Goal: Task Accomplishment & Management: Manage account settings

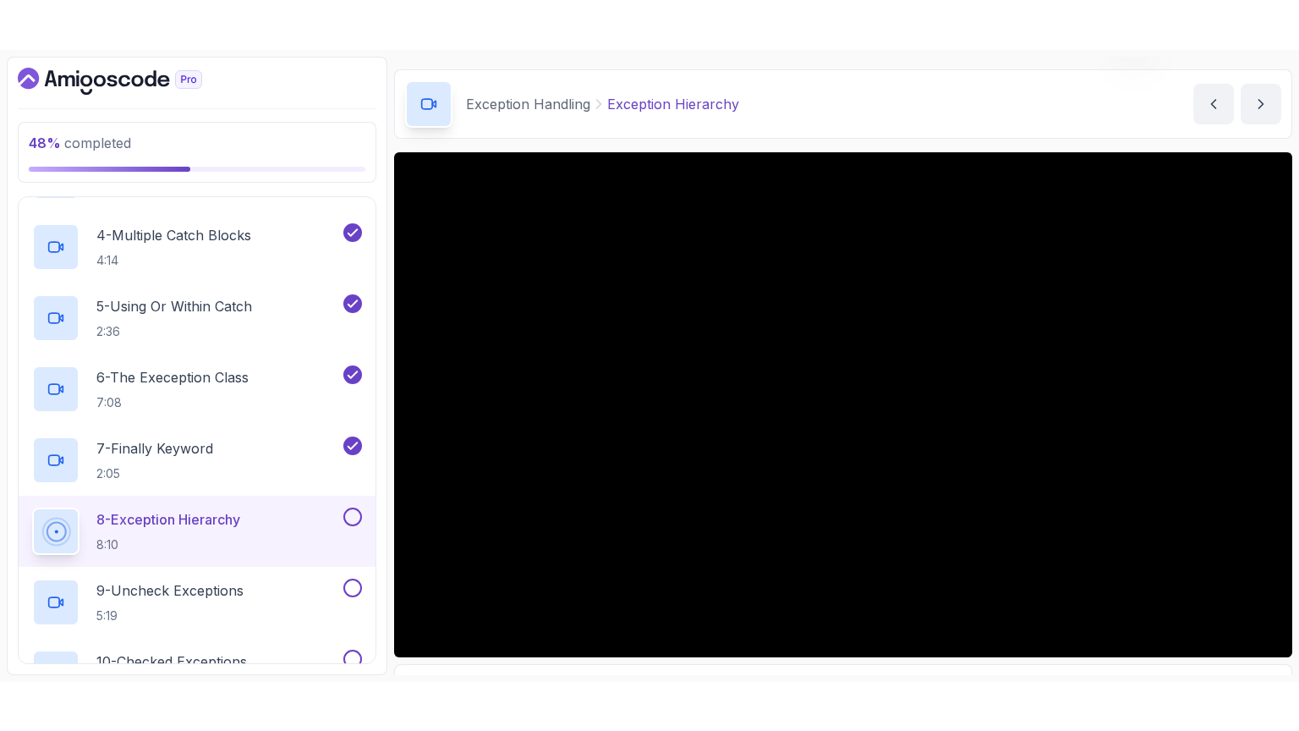
scroll to position [147, 0]
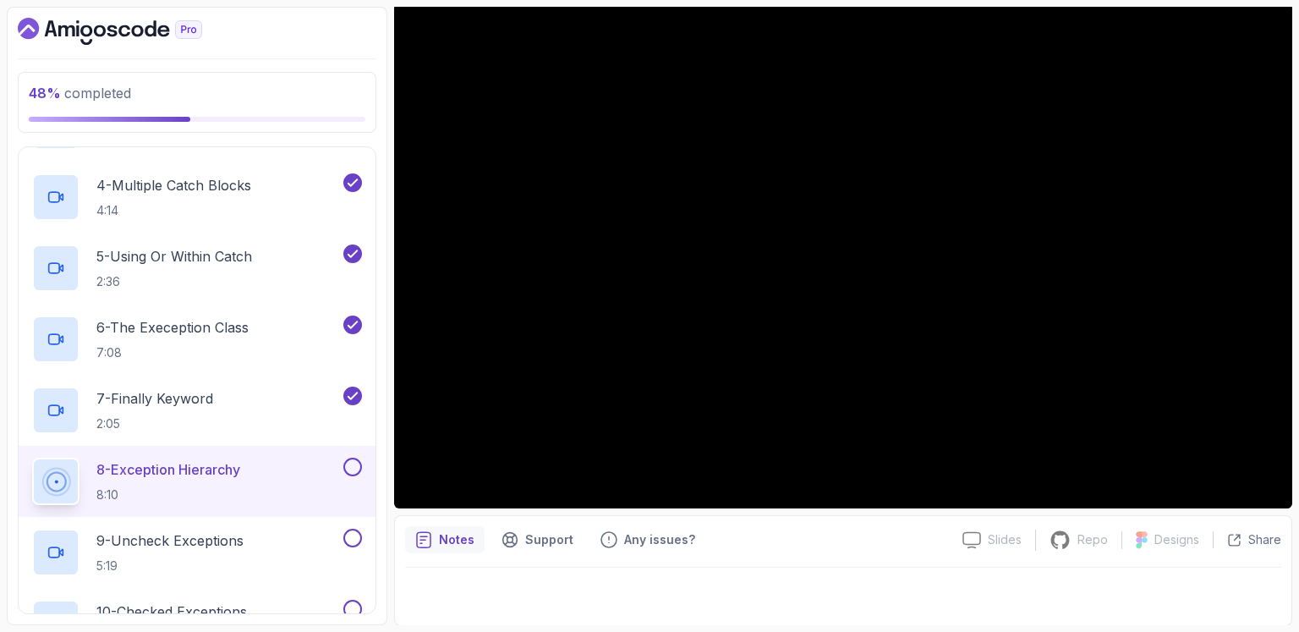
click at [348, 469] on button at bounding box center [352, 466] width 19 height 19
click at [265, 539] on div "9 - Uncheck Exceptions 5:19" at bounding box center [186, 551] width 308 height 47
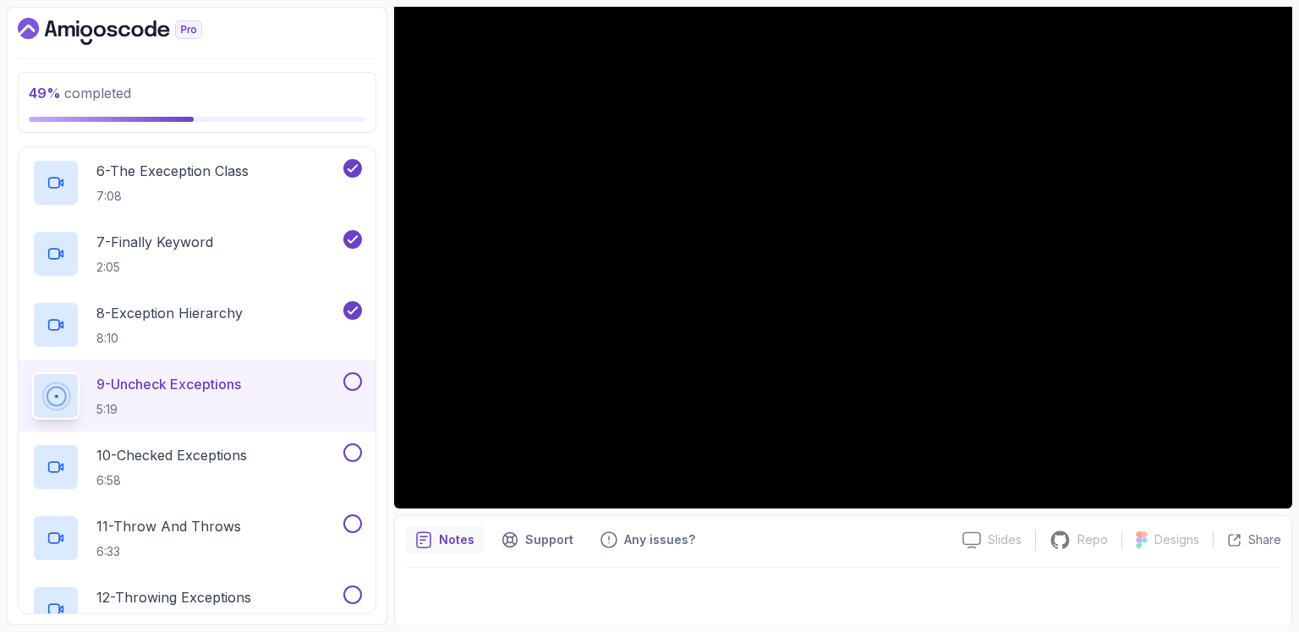
scroll to position [1055, 0]
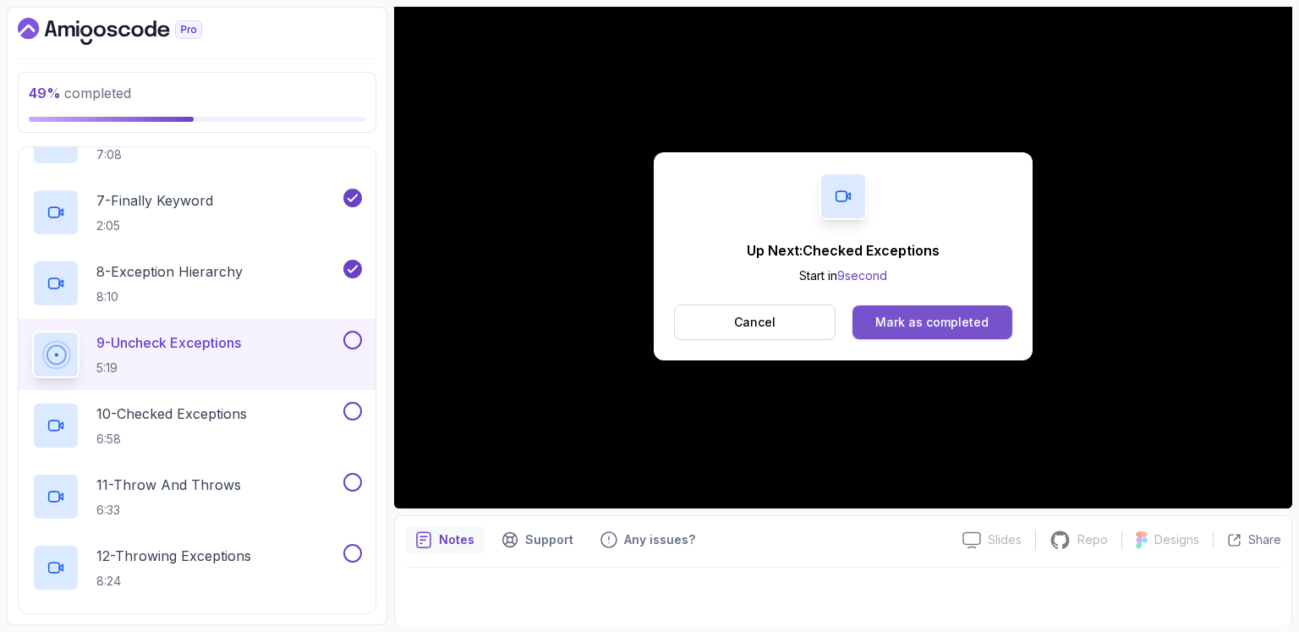
click at [935, 322] on div "Mark as completed" at bounding box center [931, 322] width 113 height 17
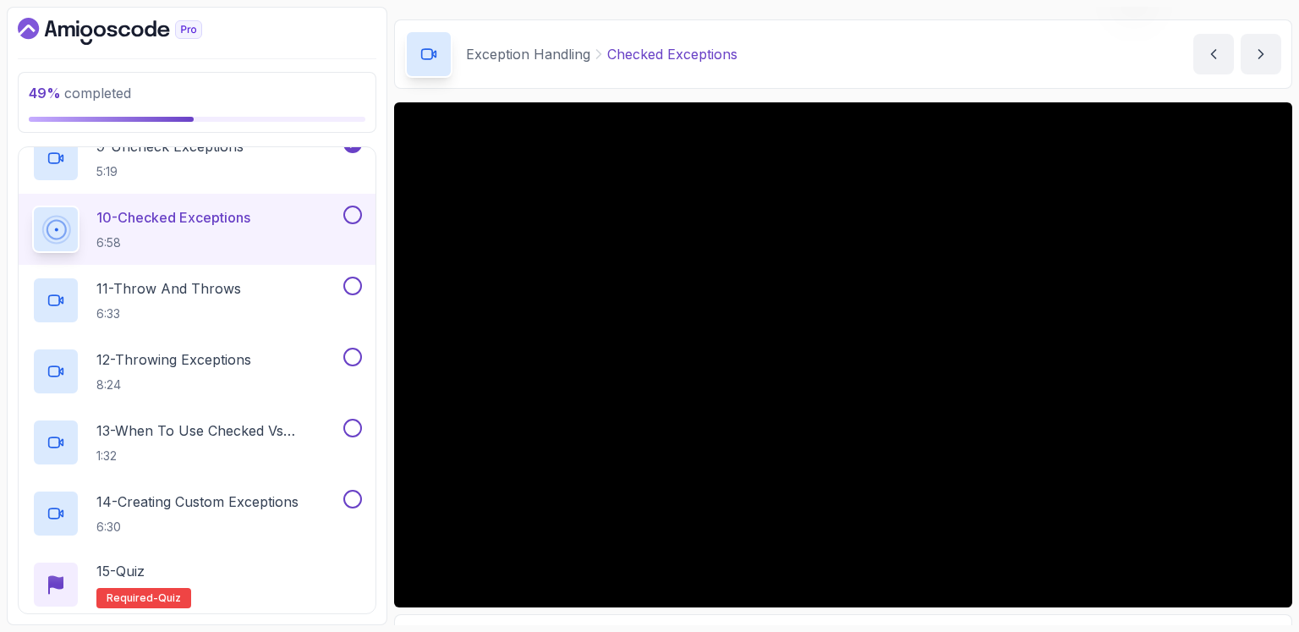
scroll to position [147, 0]
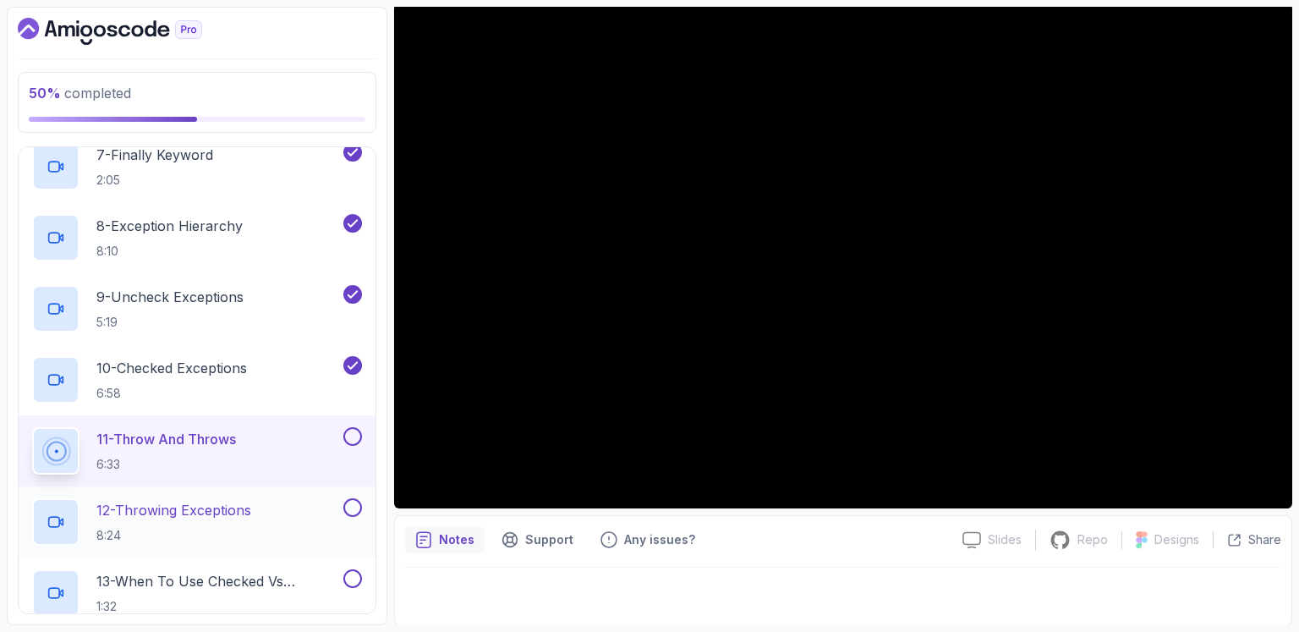
scroll to position [1047, 0]
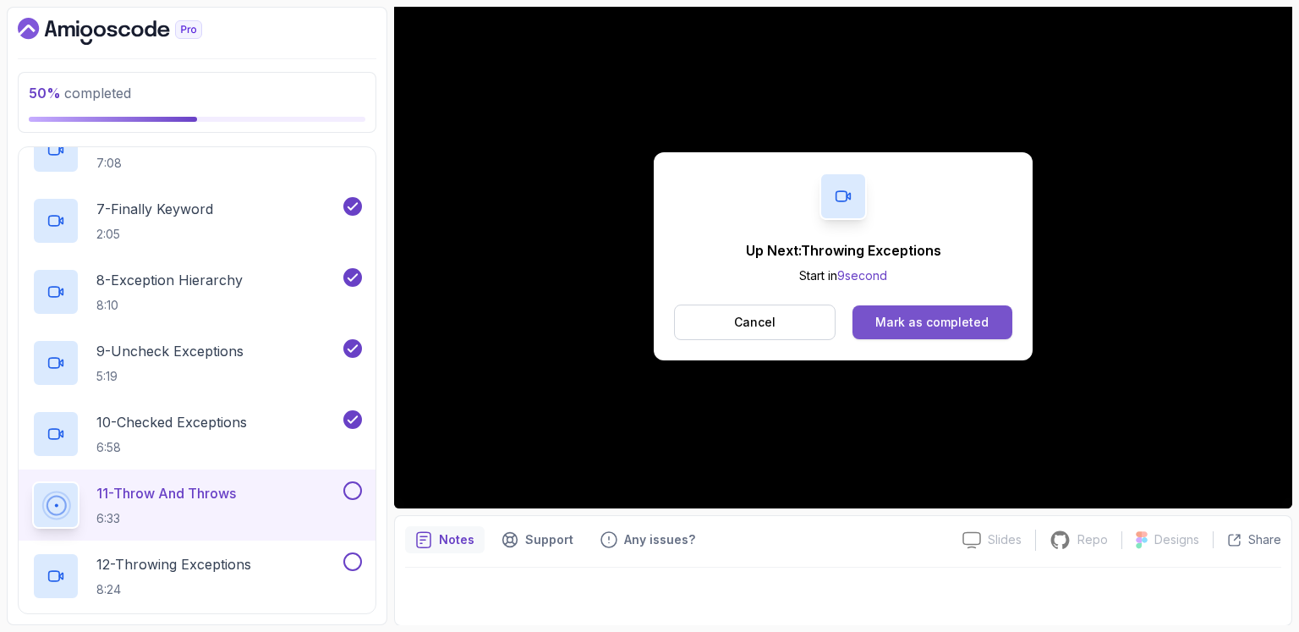
click at [929, 321] on div "Mark as completed" at bounding box center [931, 322] width 113 height 17
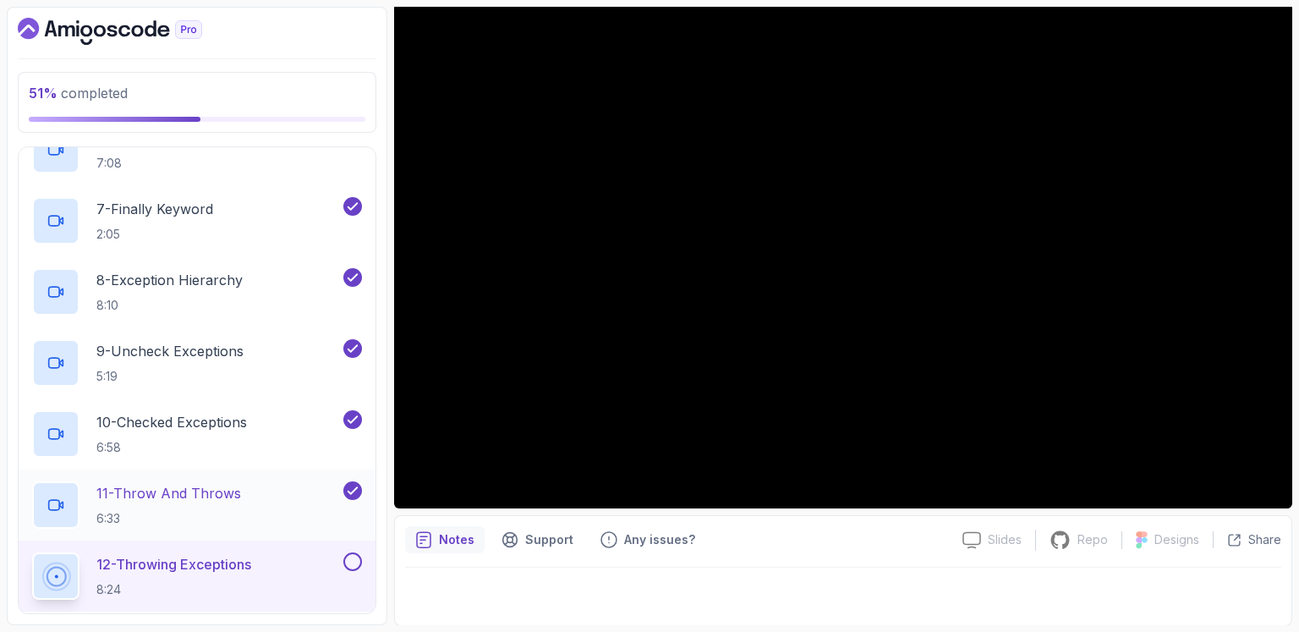
scroll to position [1245, 0]
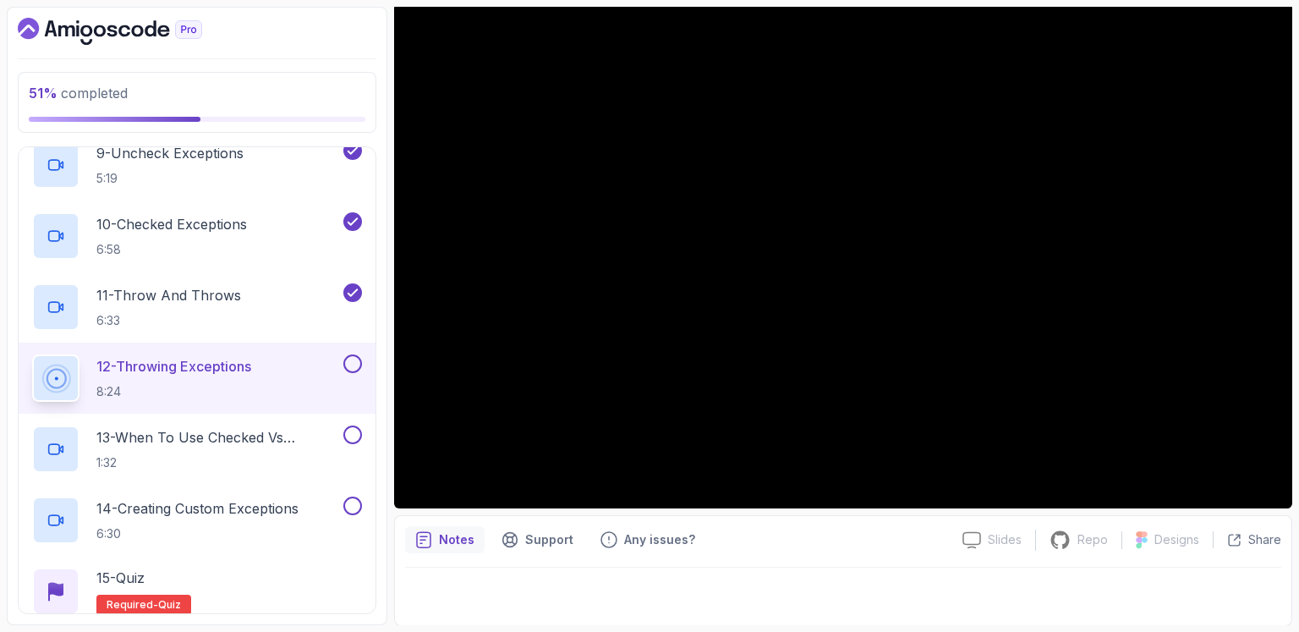
click at [363, 363] on div "12 - Throwing Exceptions 8:24" at bounding box center [197, 377] width 357 height 71
click at [359, 362] on button at bounding box center [352, 363] width 19 height 19
click at [356, 363] on icon at bounding box center [352, 363] width 15 height 17
click at [290, 363] on div "12 - Throwing Exceptions 8:24" at bounding box center [186, 377] width 308 height 47
click at [356, 362] on button at bounding box center [352, 363] width 19 height 19
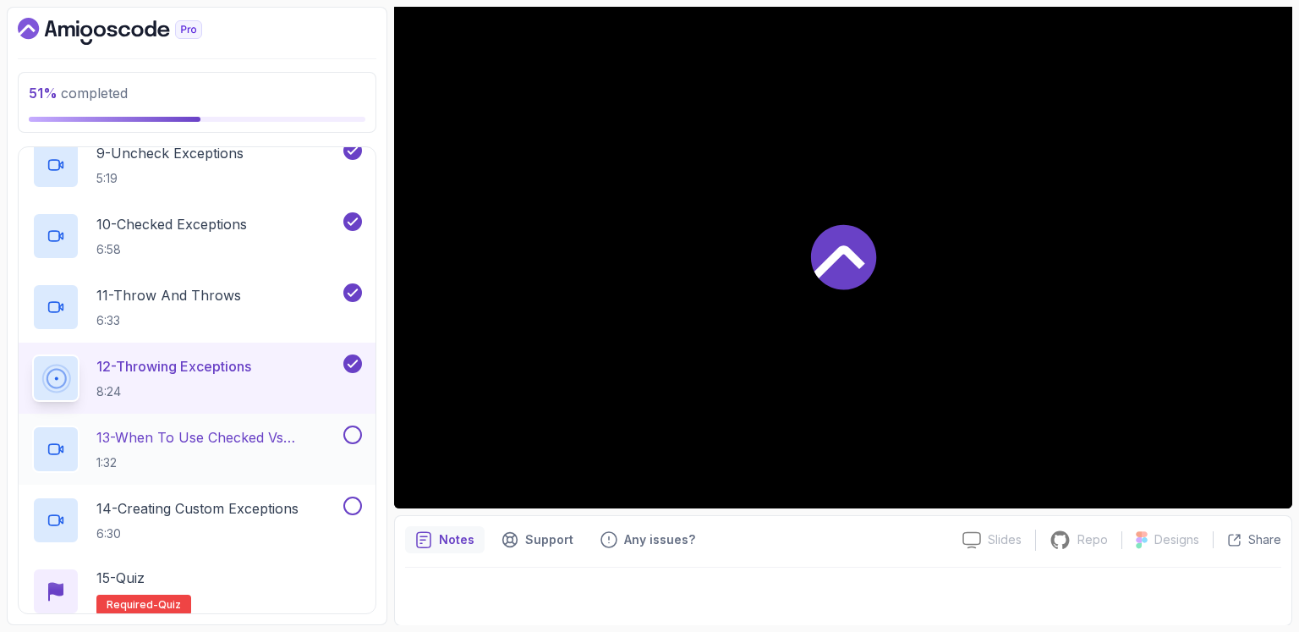
click at [268, 430] on p "13 - When To Use Checked Vs Unchecked Exeptions" at bounding box center [218, 437] width 244 height 20
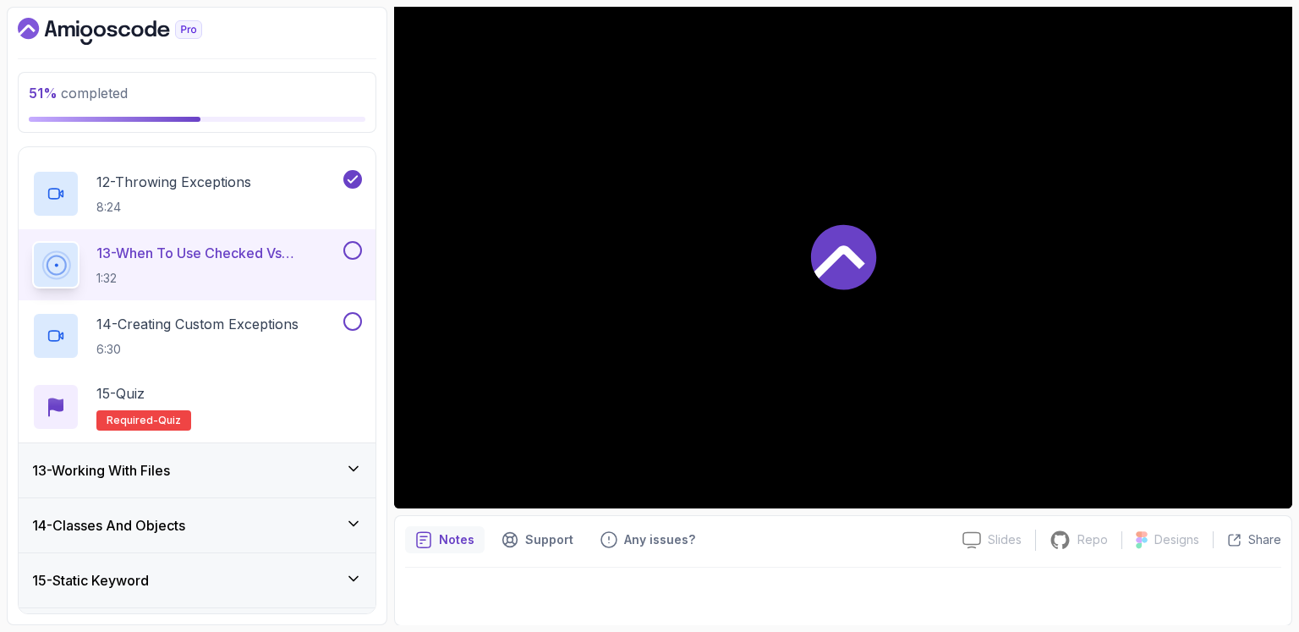
scroll to position [1441, 0]
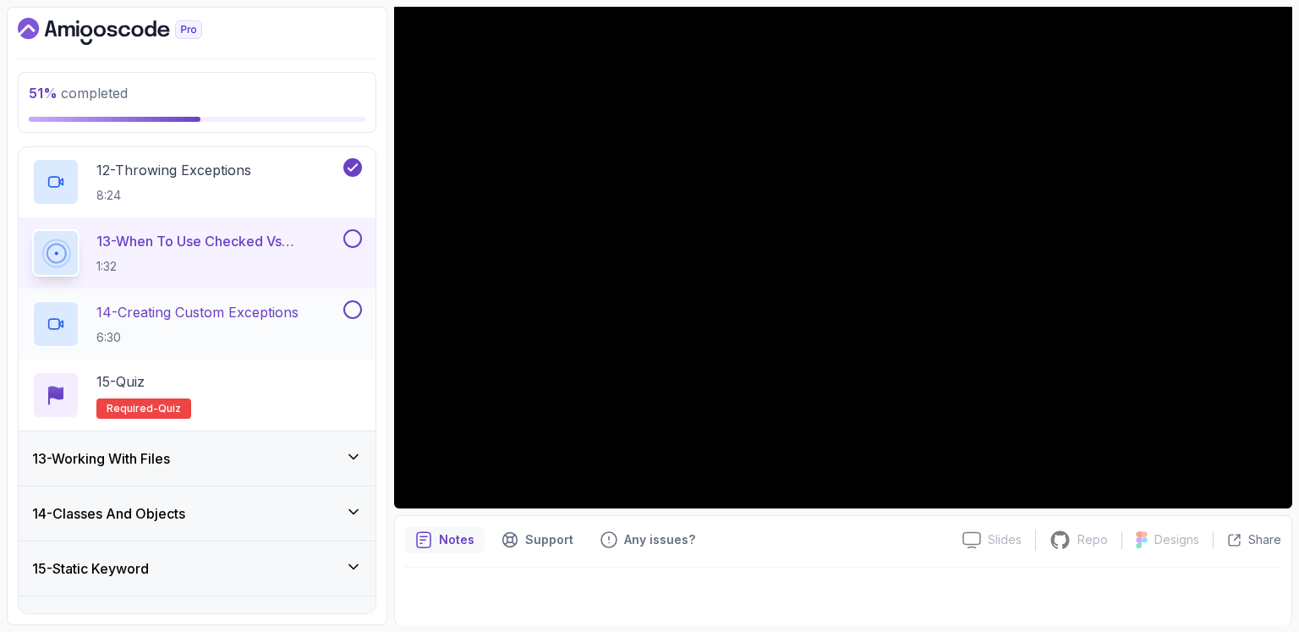
click at [311, 309] on div "14 - Creating Custom Exceptions 6:30" at bounding box center [186, 323] width 308 height 47
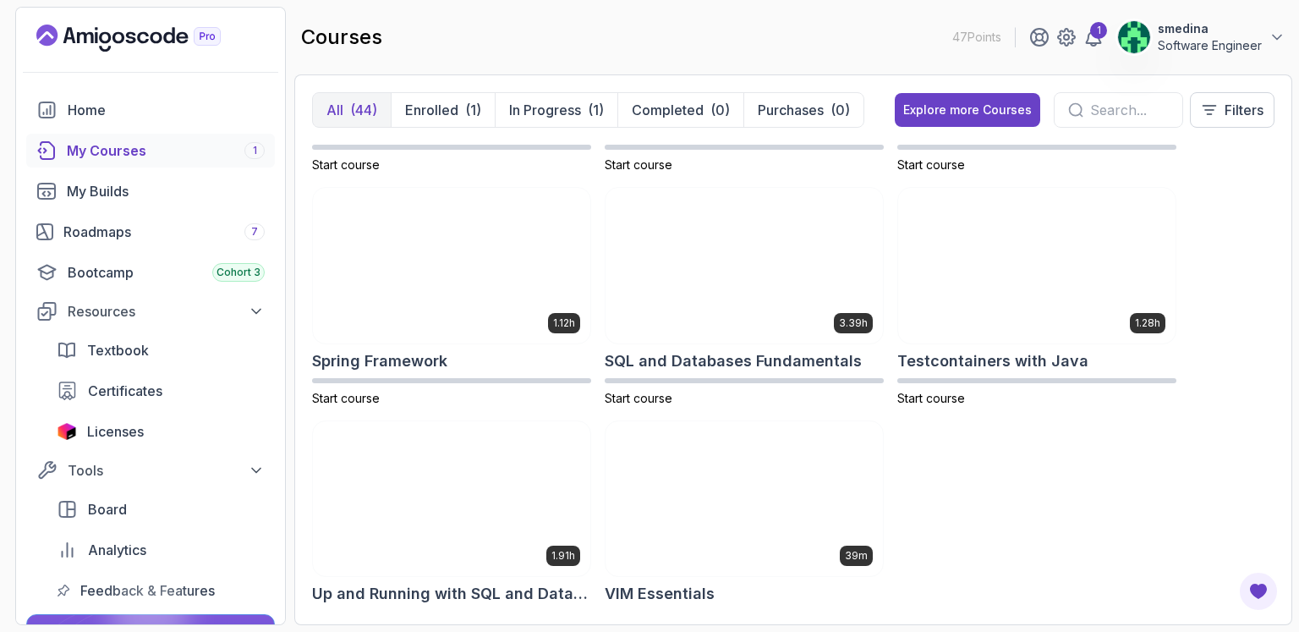
scroll to position [3036, 0]
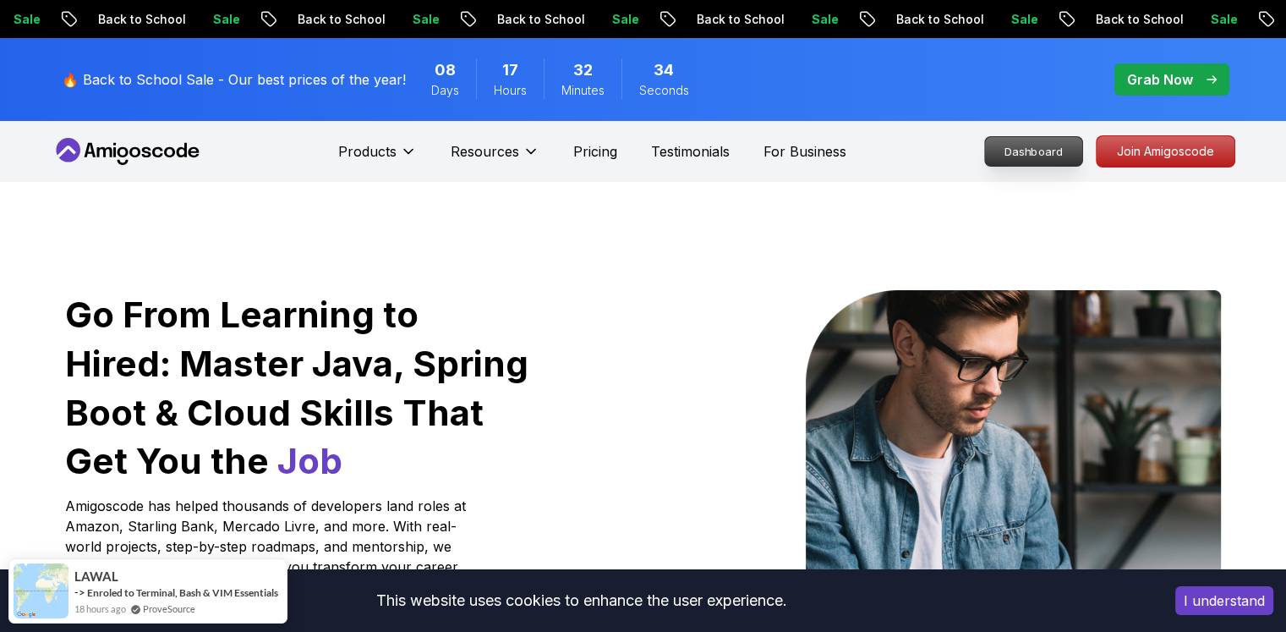
click at [1023, 162] on p "Dashboard" at bounding box center [1033, 151] width 97 height 29
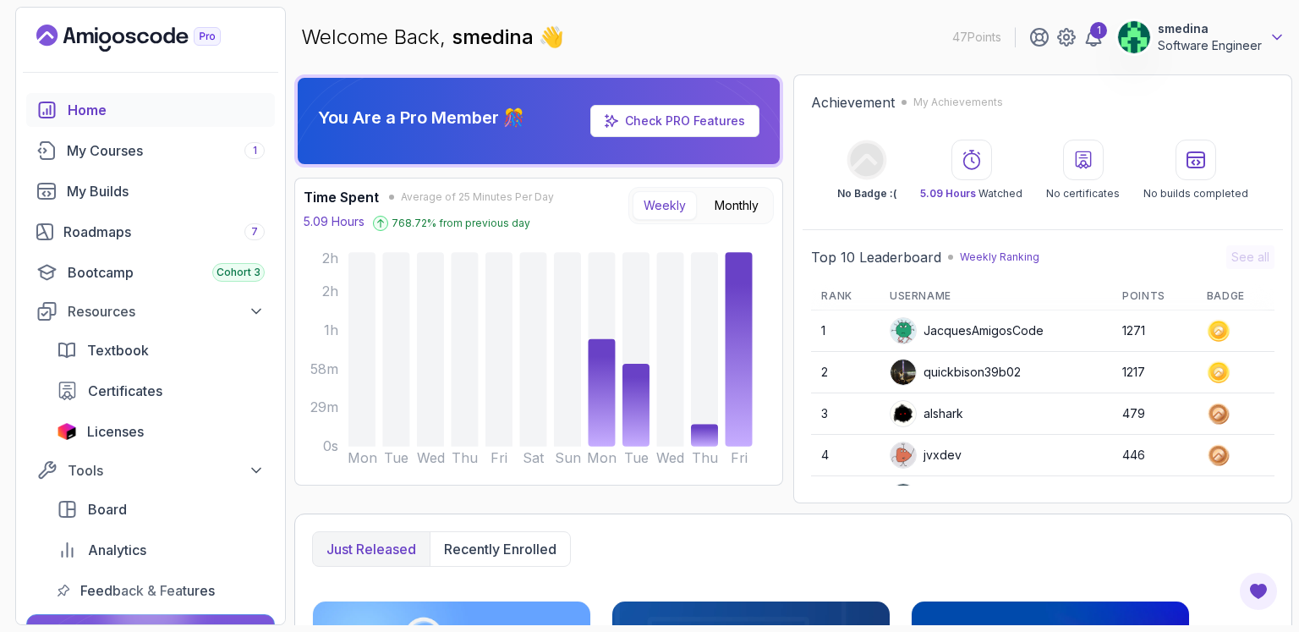
click at [1283, 43] on icon at bounding box center [1276, 37] width 17 height 17
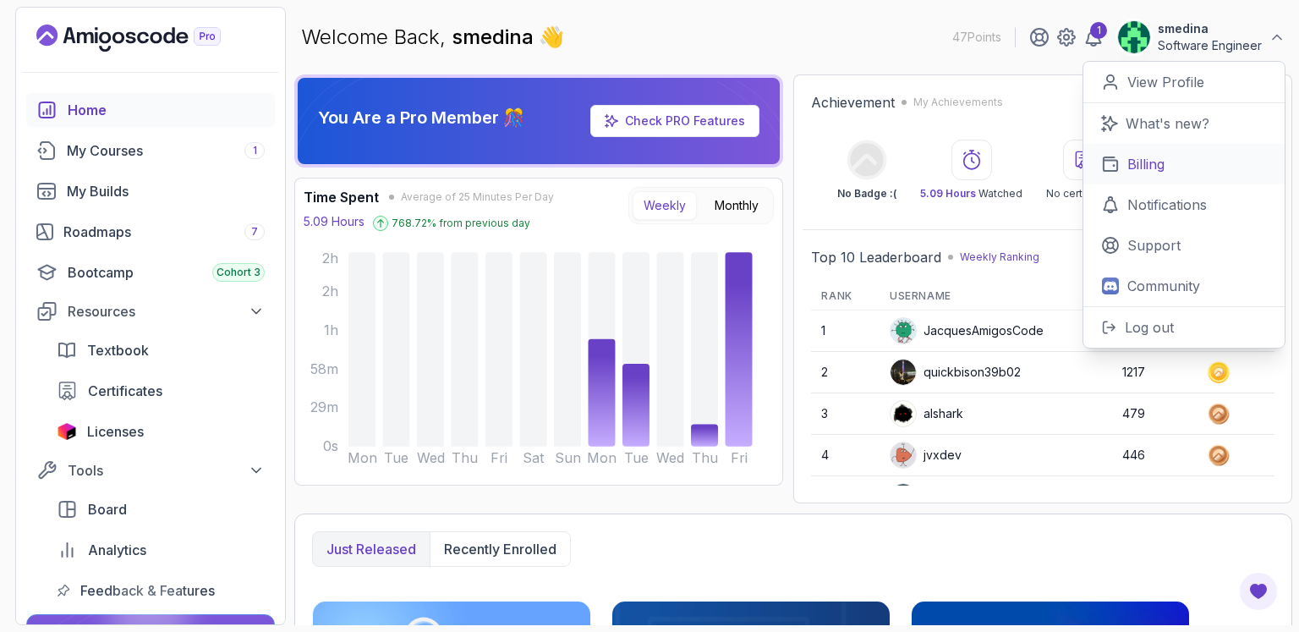
click at [1146, 156] on p "Billing" at bounding box center [1145, 164] width 37 height 20
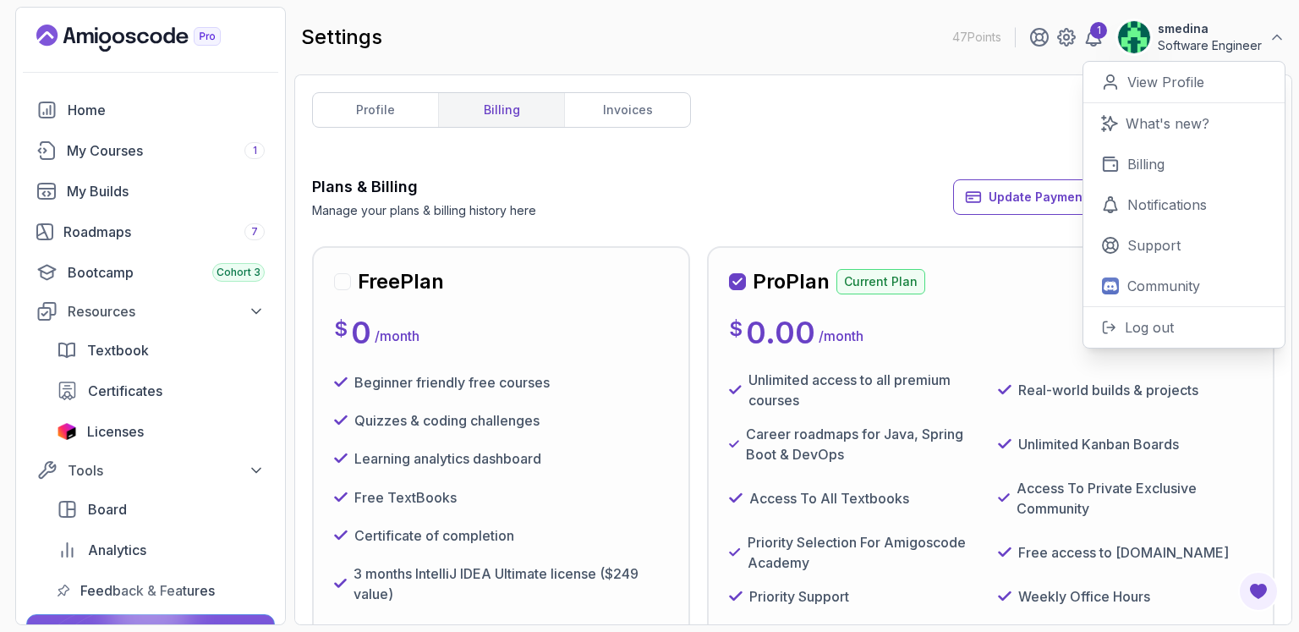
click at [824, 75] on div "profile billing invoices Plans & Billing Manage your plans & billing history he…" at bounding box center [793, 349] width 998 height 550
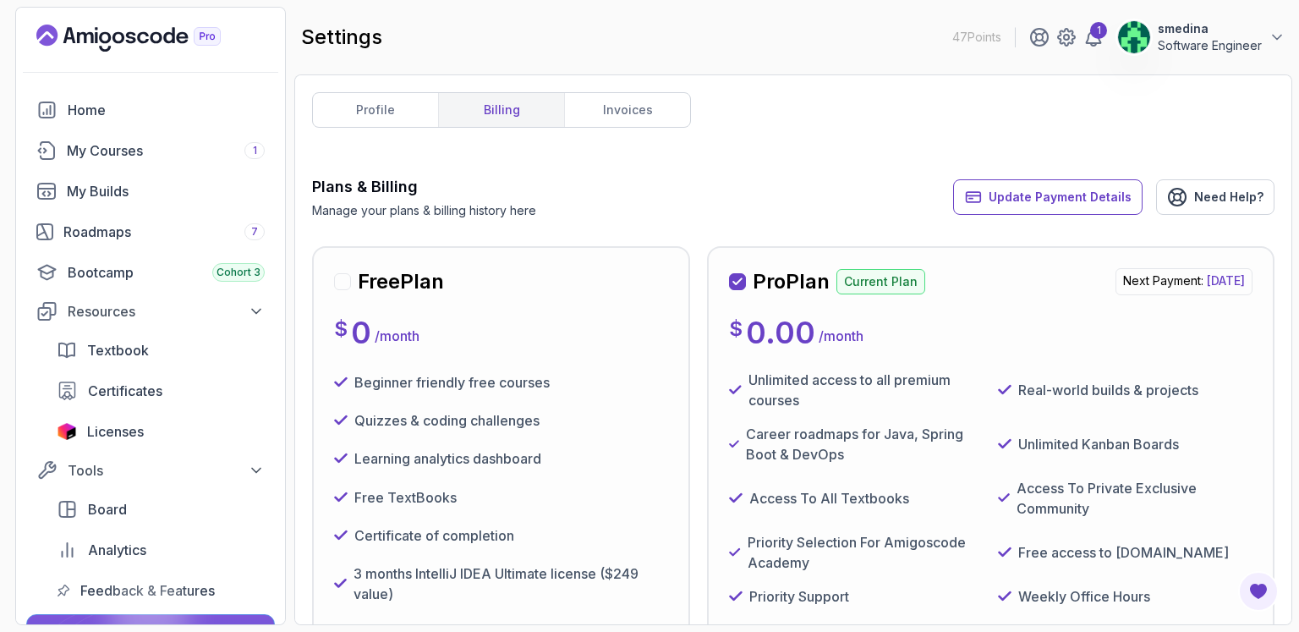
click at [504, 108] on link "billing" at bounding box center [501, 110] width 126 height 34
click at [1265, 32] on button "smedina Software Engineer" at bounding box center [1201, 37] width 168 height 34
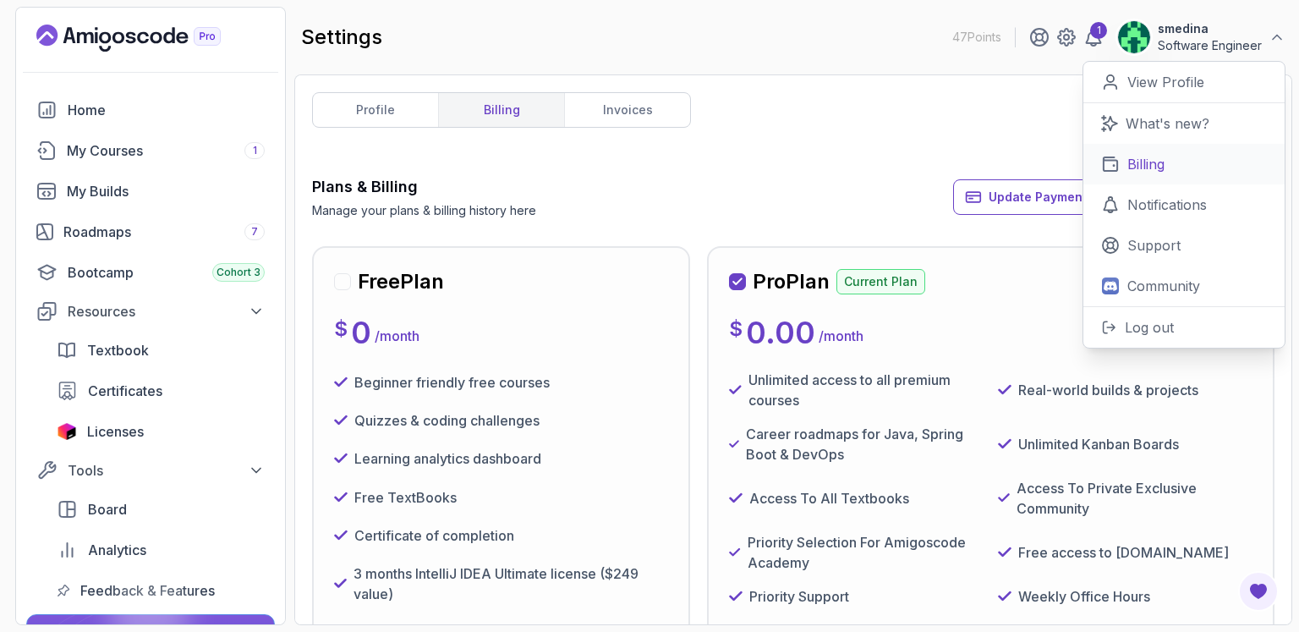
click at [1135, 152] on link "Billing" at bounding box center [1183, 164] width 201 height 41
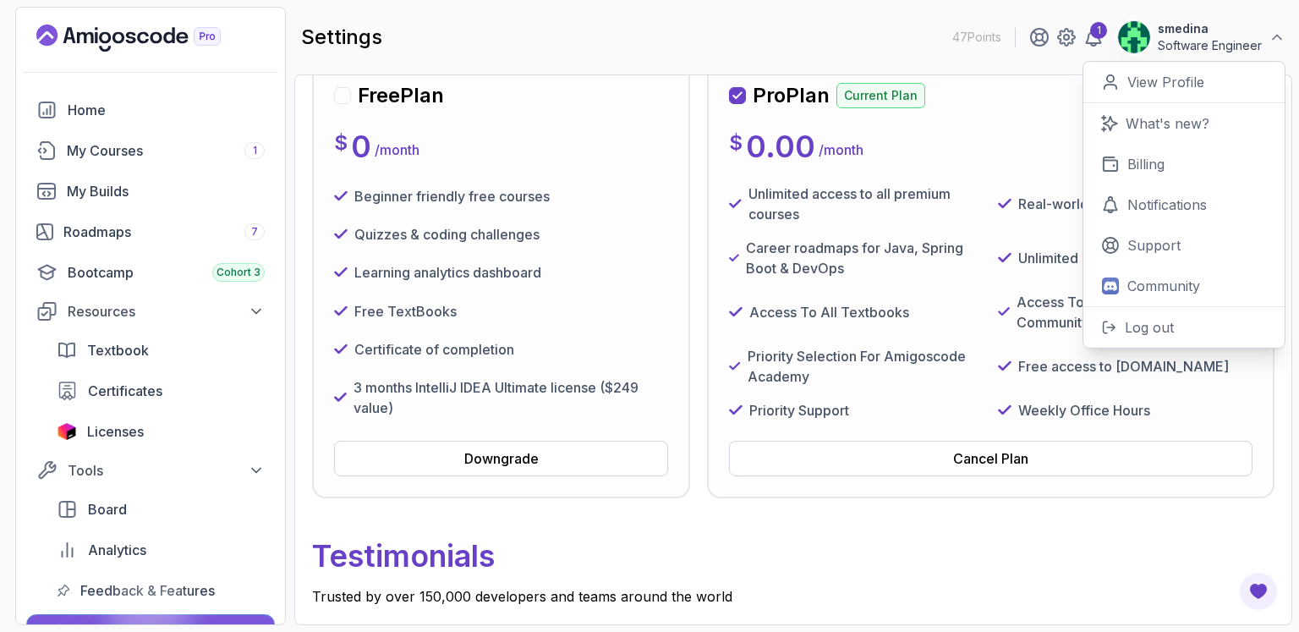
scroll to position [197, 0]
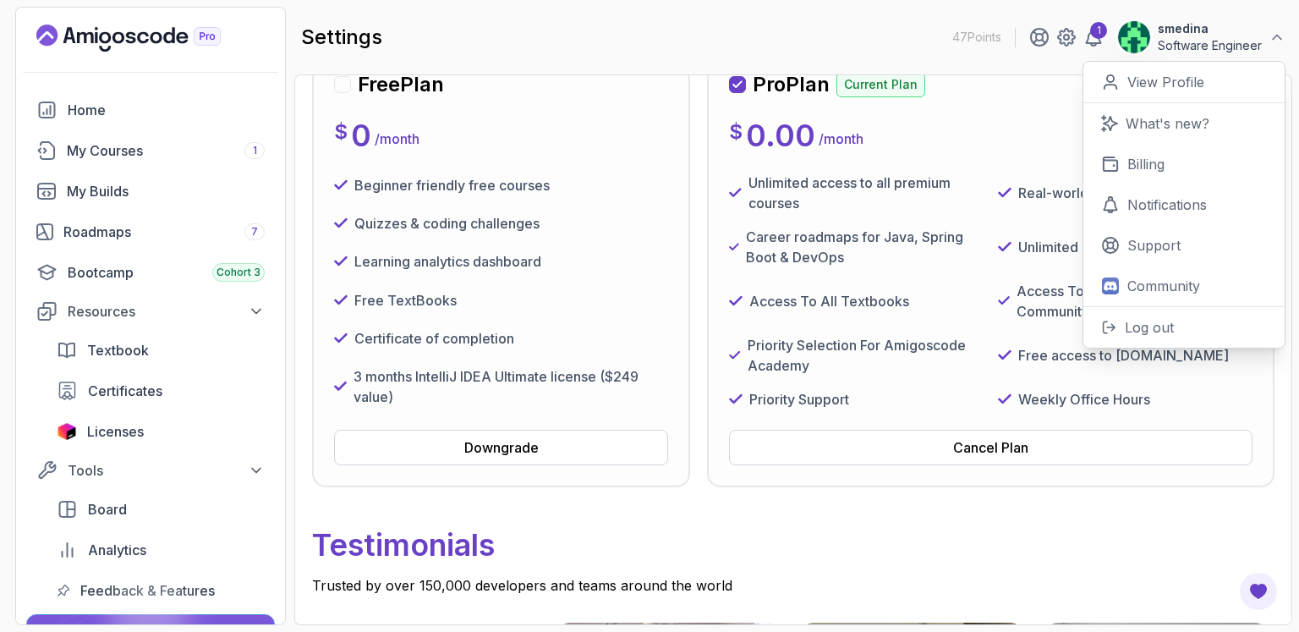
click at [883, 18] on div "settings 47 Points 1 smedina Software Engineer 0 Points View Profile What's new…" at bounding box center [793, 37] width 998 height 61
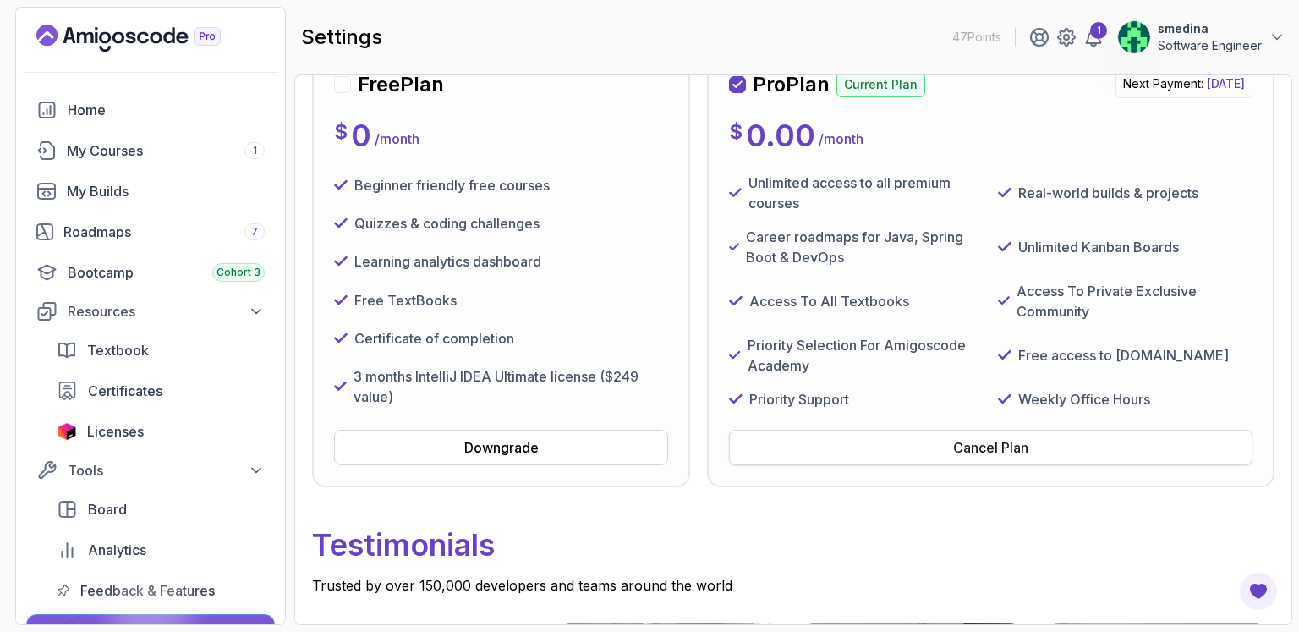
click at [1011, 446] on div "Cancel Plan" at bounding box center [990, 447] width 75 height 20
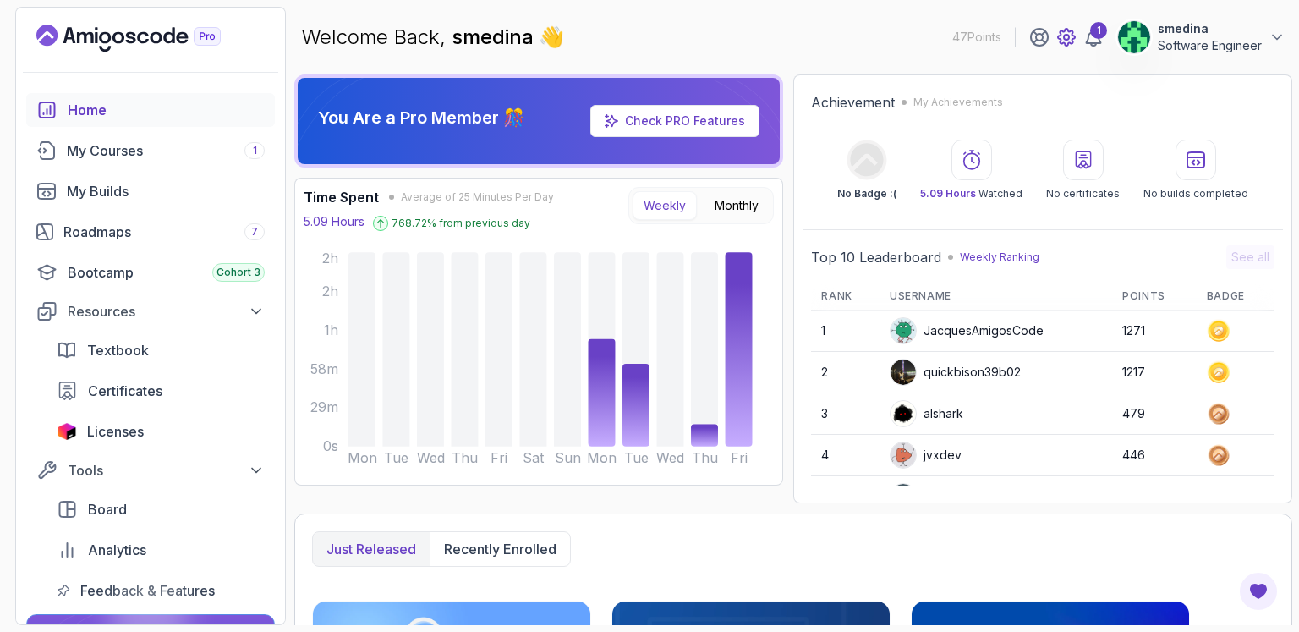
click at [1071, 45] on icon at bounding box center [1066, 37] width 20 height 20
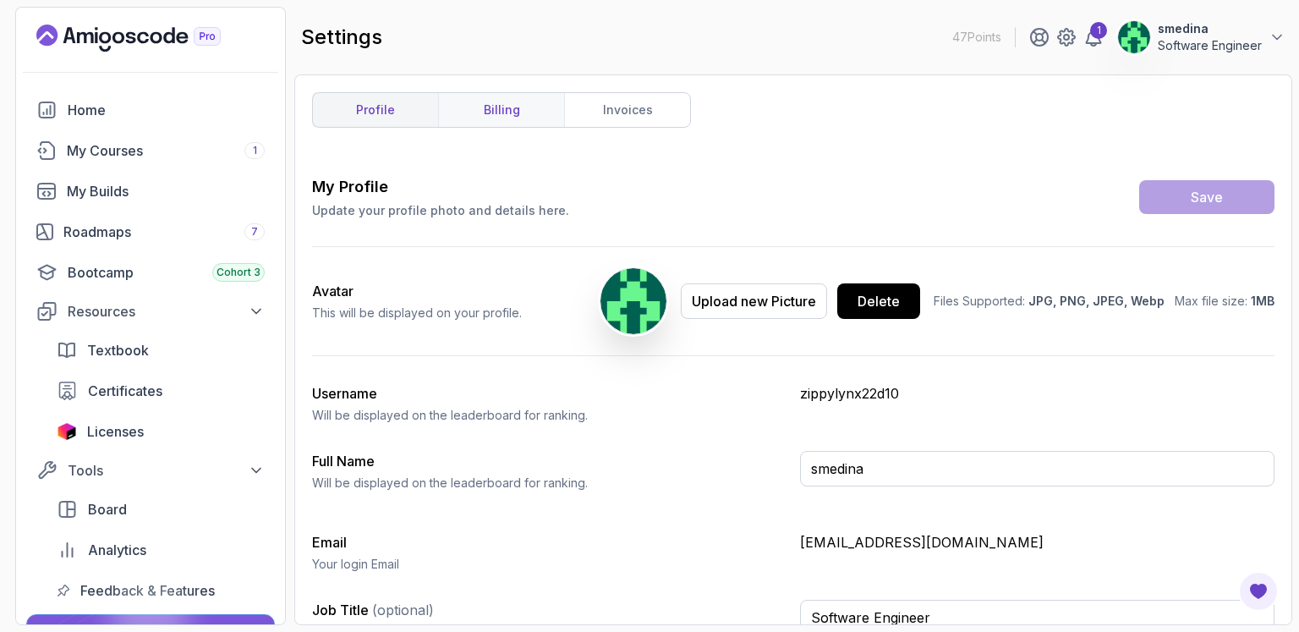
click at [495, 109] on link "billing" at bounding box center [501, 110] width 126 height 34
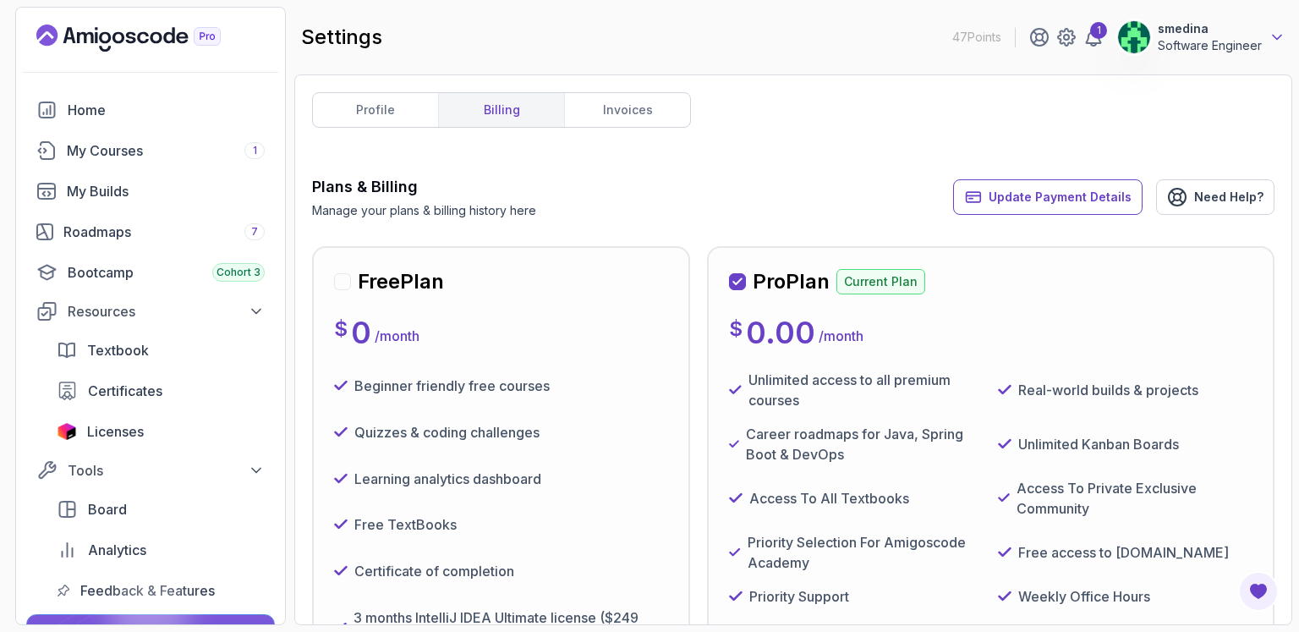
click at [1278, 37] on icon at bounding box center [1277, 38] width 8 height 4
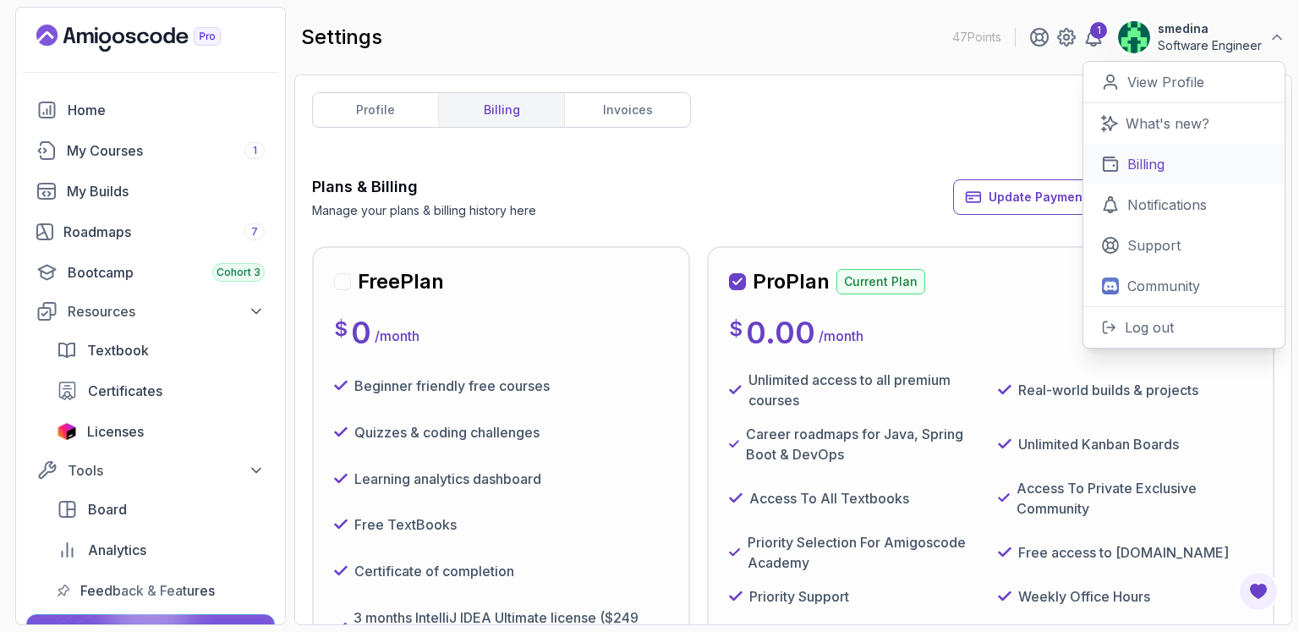
click at [1148, 167] on p "Billing" at bounding box center [1145, 164] width 37 height 20
click at [1126, 157] on link "Billing" at bounding box center [1183, 164] width 201 height 41
click at [945, 146] on div "profile billing invoices Plans & Billing Manage your plans & billing history he…" at bounding box center [793, 349] width 962 height 515
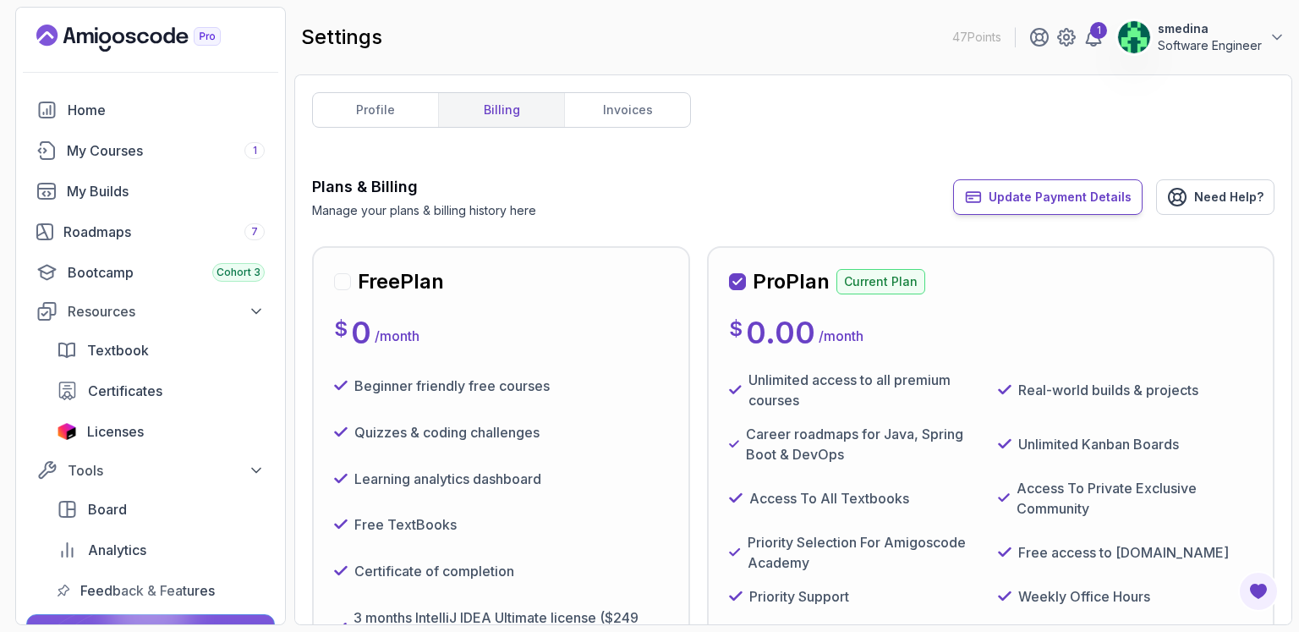
click at [1032, 187] on button "Update Payment Details" at bounding box center [1047, 197] width 189 height 36
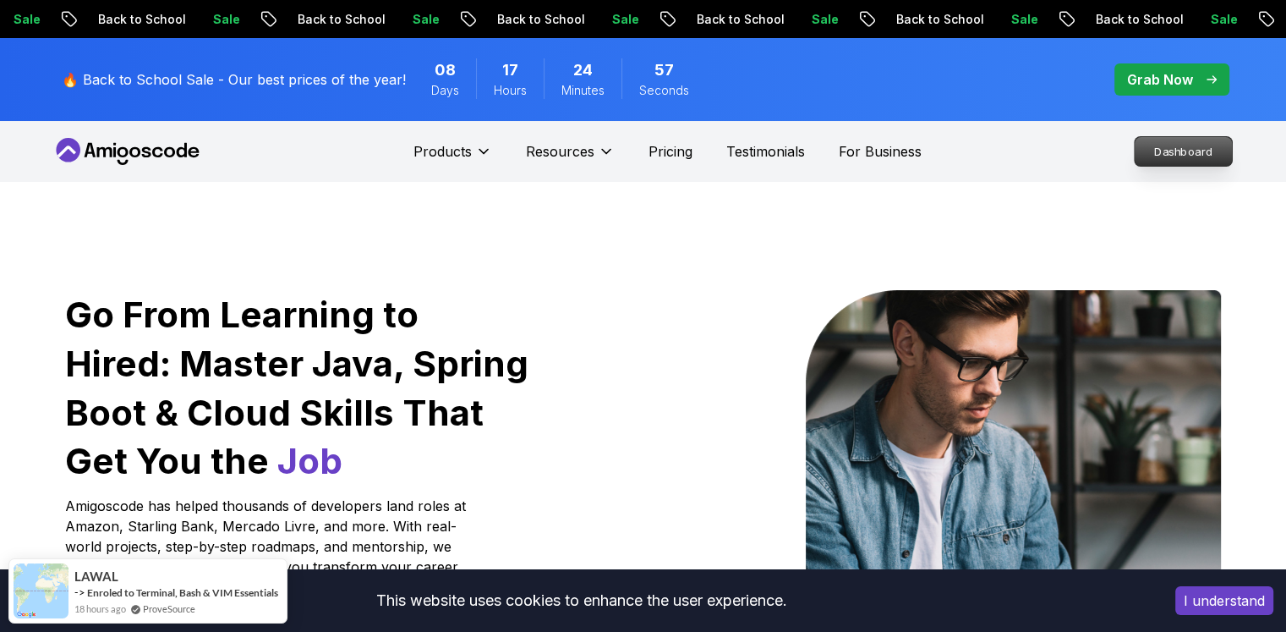
click at [1190, 160] on p "Dashboard" at bounding box center [1183, 151] width 97 height 29
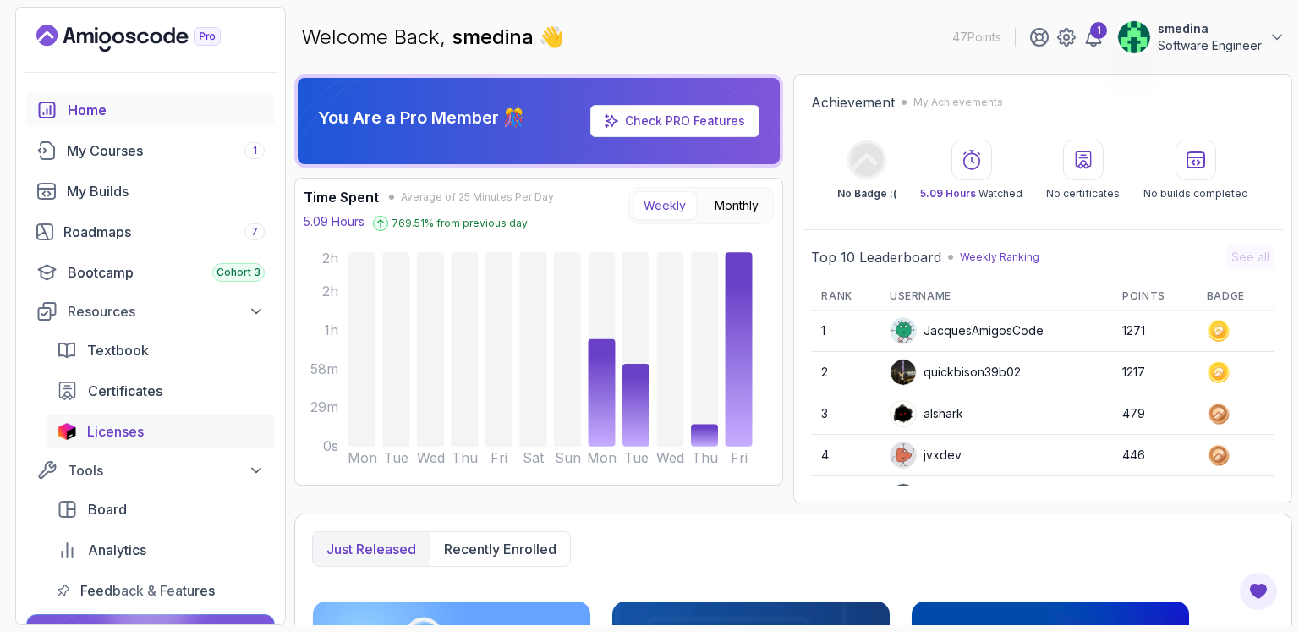
click at [118, 420] on link "Licenses" at bounding box center [161, 431] width 228 height 34
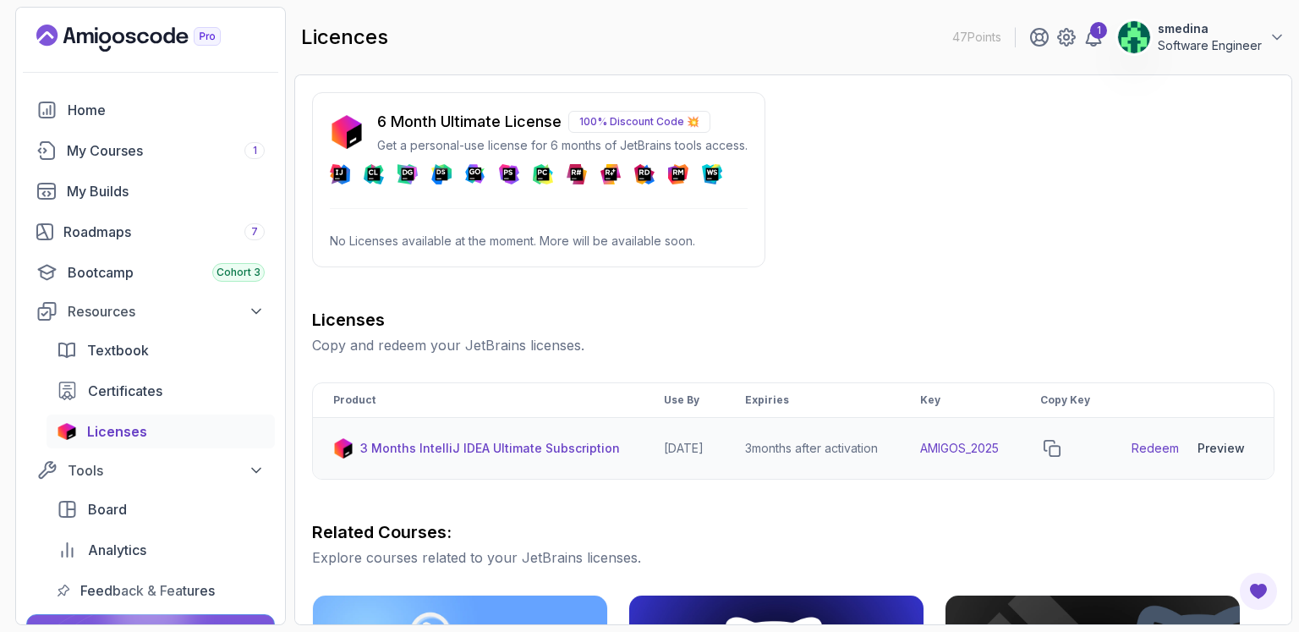
click at [1162, 457] on link "Redeem" at bounding box center [1154, 448] width 47 height 17
click at [1060, 457] on icon "copy-button" at bounding box center [1051, 448] width 17 height 17
